Goal: Transaction & Acquisition: Subscribe to service/newsletter

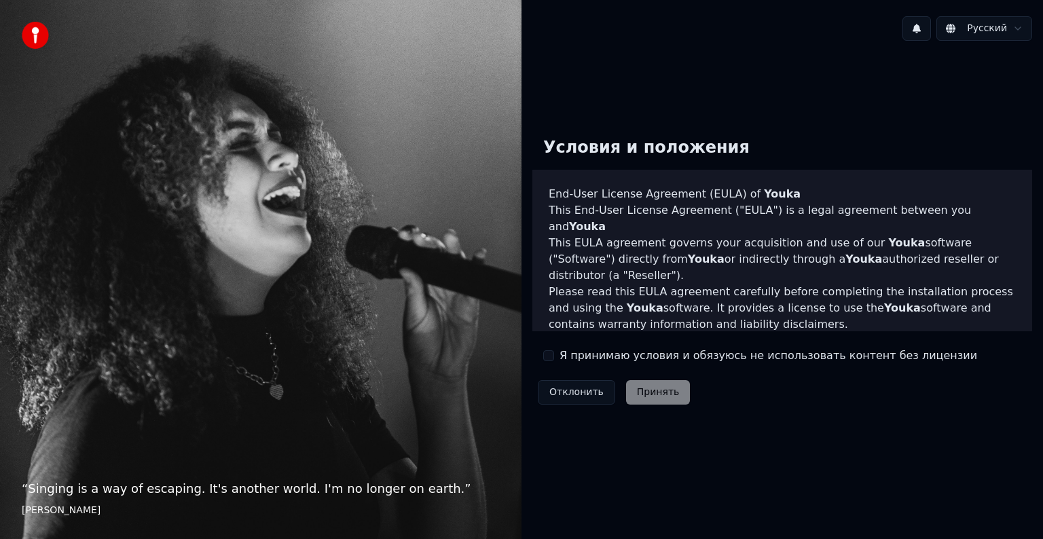
click at [650, 367] on div "Условия и положения End-User License Agreement ([PERSON_NAME]) of Youka This En…" at bounding box center [782, 268] width 500 height 284
click at [588, 371] on div "Условия и положения End-User License Agreement ([PERSON_NAME]) of Youka This En…" at bounding box center [782, 268] width 500 height 284
click at [559, 356] on label "Я принимаю условия и обязуюсь не использовать контент без лицензии" at bounding box center [767, 356] width 417 height 16
click at [554, 356] on button "Я принимаю условия и обязуюсь не использовать контент без лицензии" at bounding box center [548, 355] width 11 height 11
click at [638, 392] on button "Принять" at bounding box center [658, 392] width 64 height 24
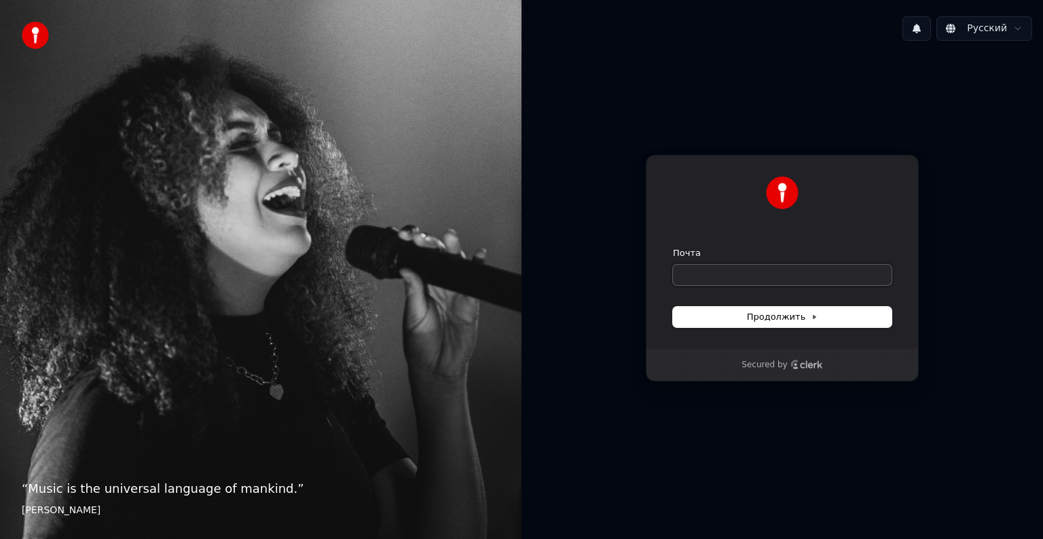
click at [731, 280] on input "Почта" at bounding box center [782, 275] width 219 height 20
click at [737, 277] on input "Почта" at bounding box center [782, 275] width 219 height 20
click at [764, 314] on span "Продолжить" at bounding box center [782, 317] width 71 height 12
click at [717, 265] on input "Почта" at bounding box center [782, 275] width 219 height 20
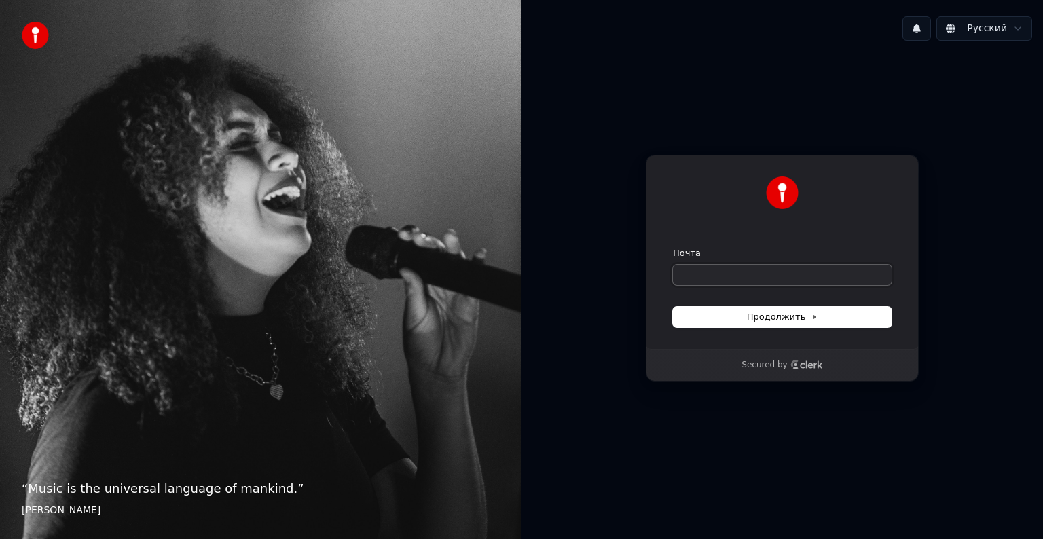
click at [707, 270] on input "Почта" at bounding box center [782, 275] width 219 height 20
click at [804, 320] on span "Продолжить" at bounding box center [782, 317] width 71 height 12
type input "**********"
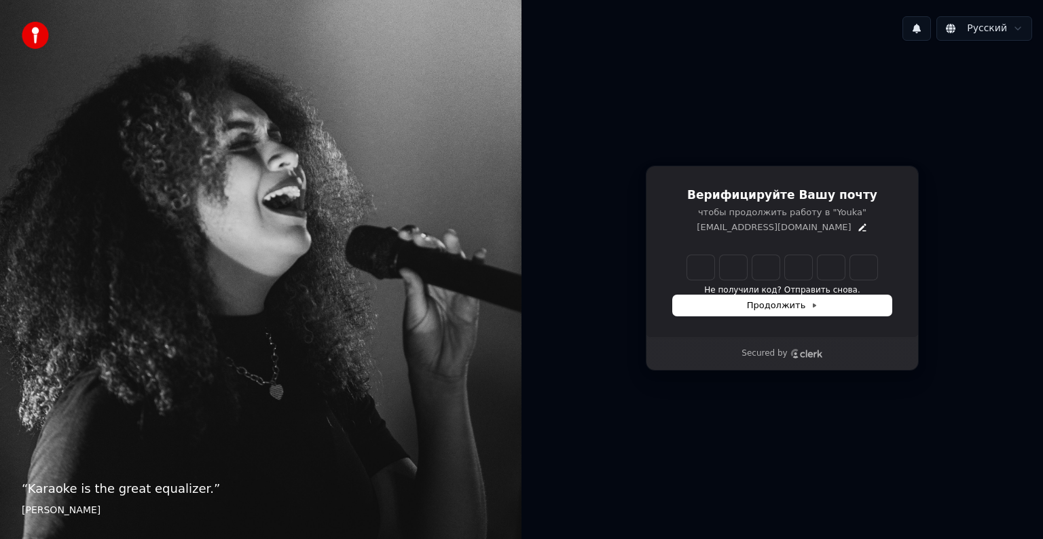
click at [701, 272] on input "Enter verification code" at bounding box center [782, 267] width 190 height 24
type input "******"
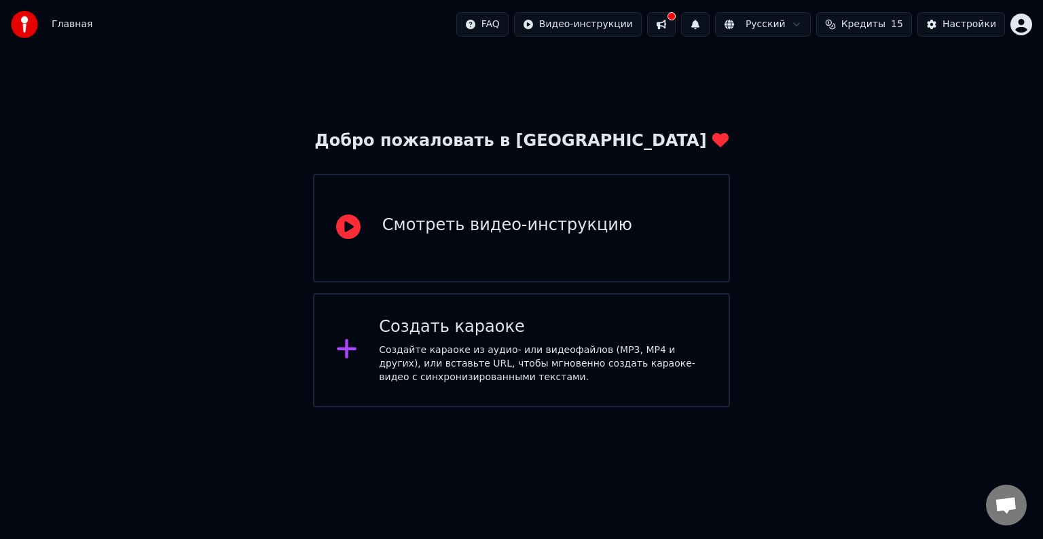
click at [482, 225] on div "Смотреть видео-инструкцию" at bounding box center [507, 226] width 250 height 22
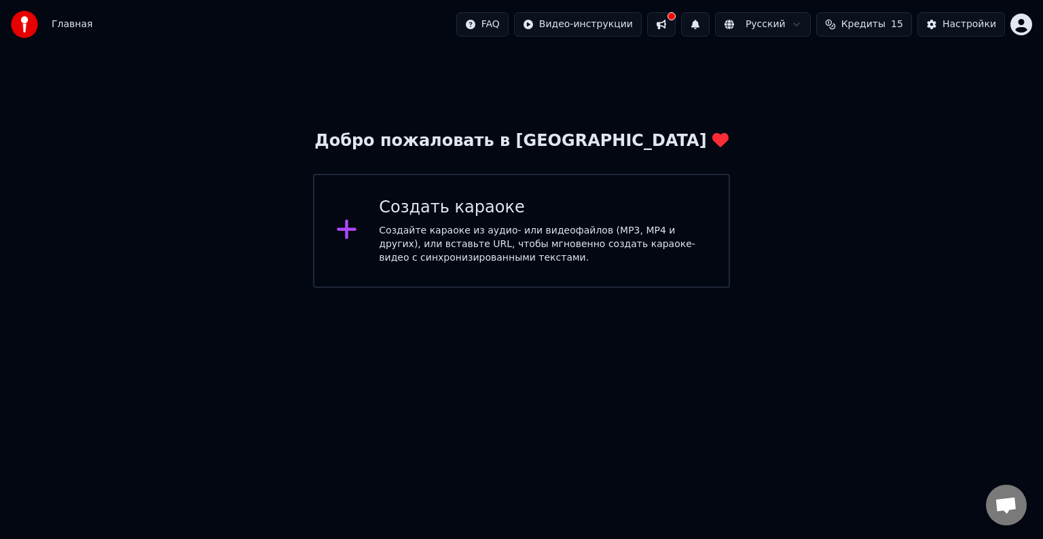
click at [351, 234] on icon at bounding box center [347, 229] width 22 height 24
